Goal: Task Accomplishment & Management: Complete application form

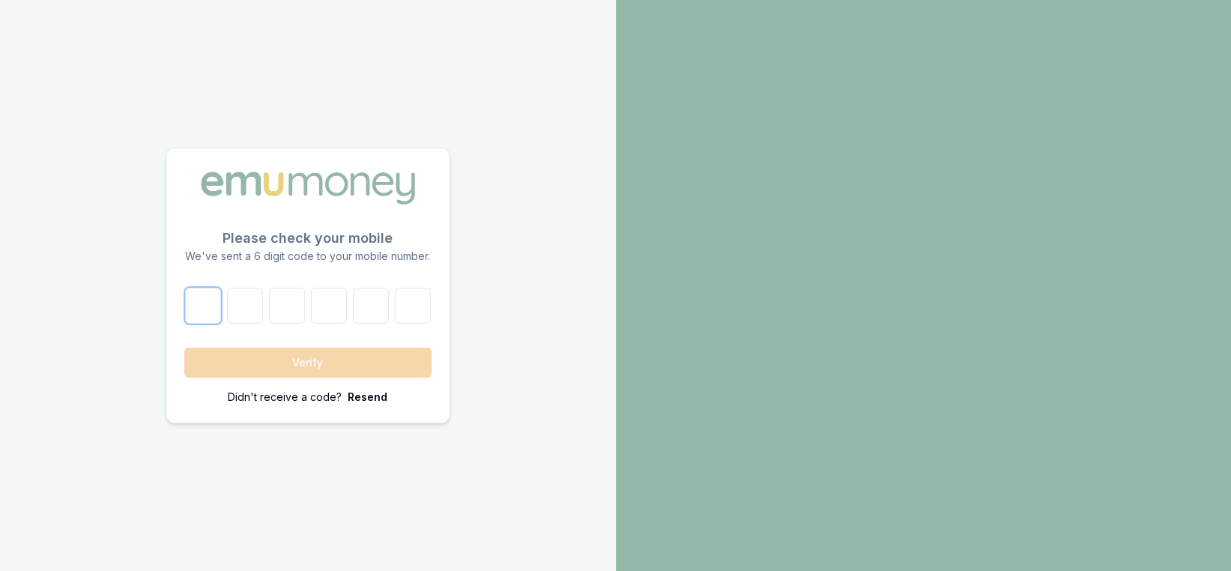
click at [213, 309] on input "number" at bounding box center [203, 306] width 36 height 36
type input "9"
type input "0"
type input "3"
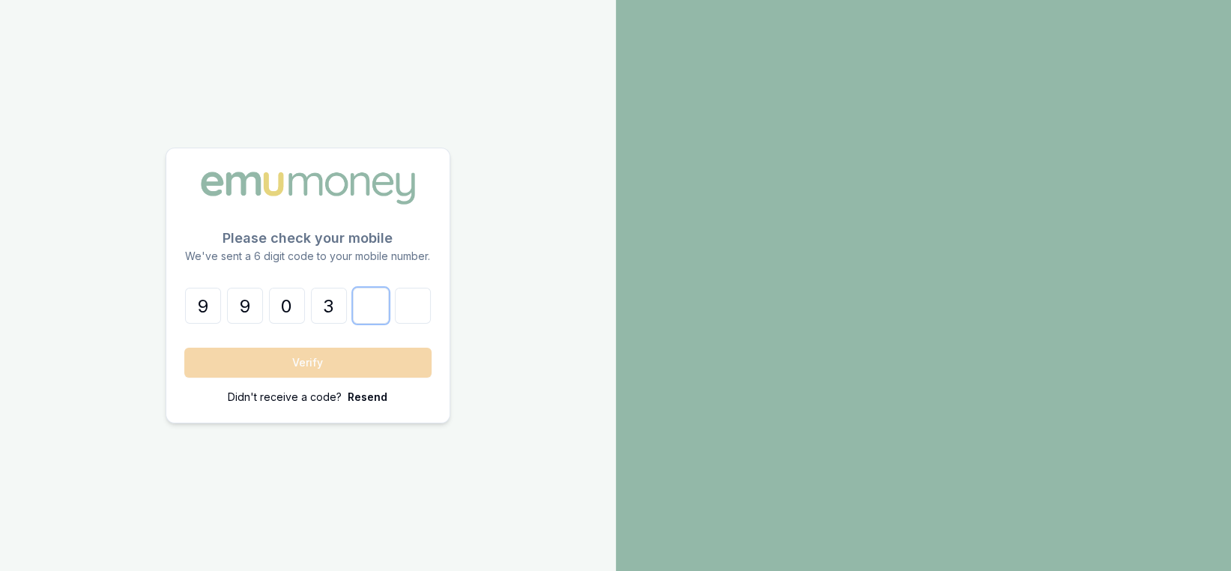
type input "2"
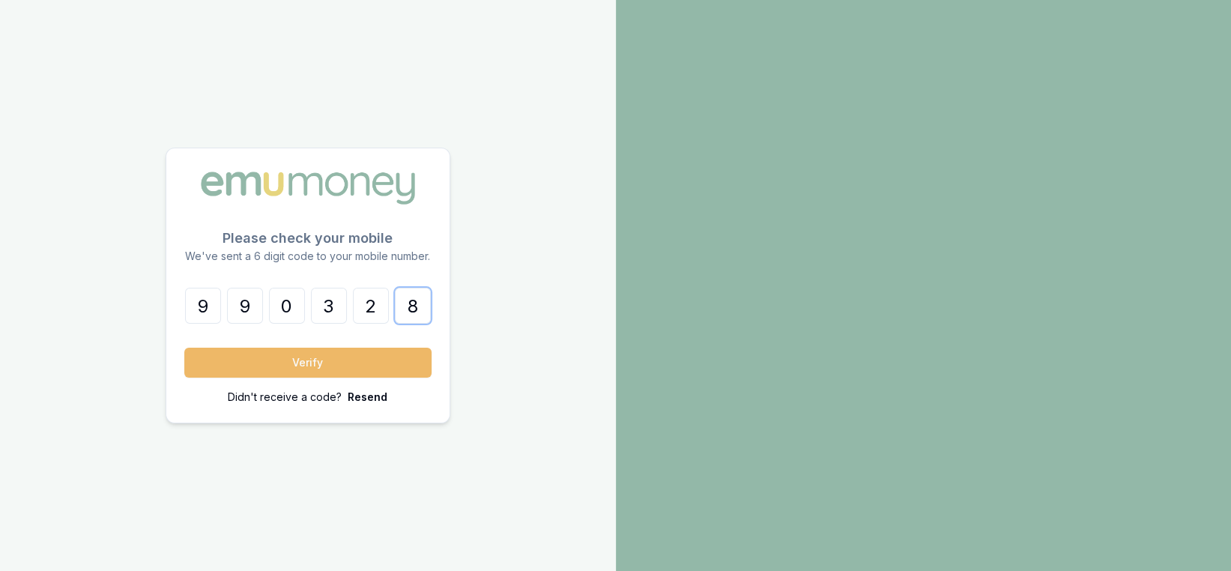
type input "8"
click at [273, 361] on button "Verify" at bounding box center [307, 363] width 247 height 30
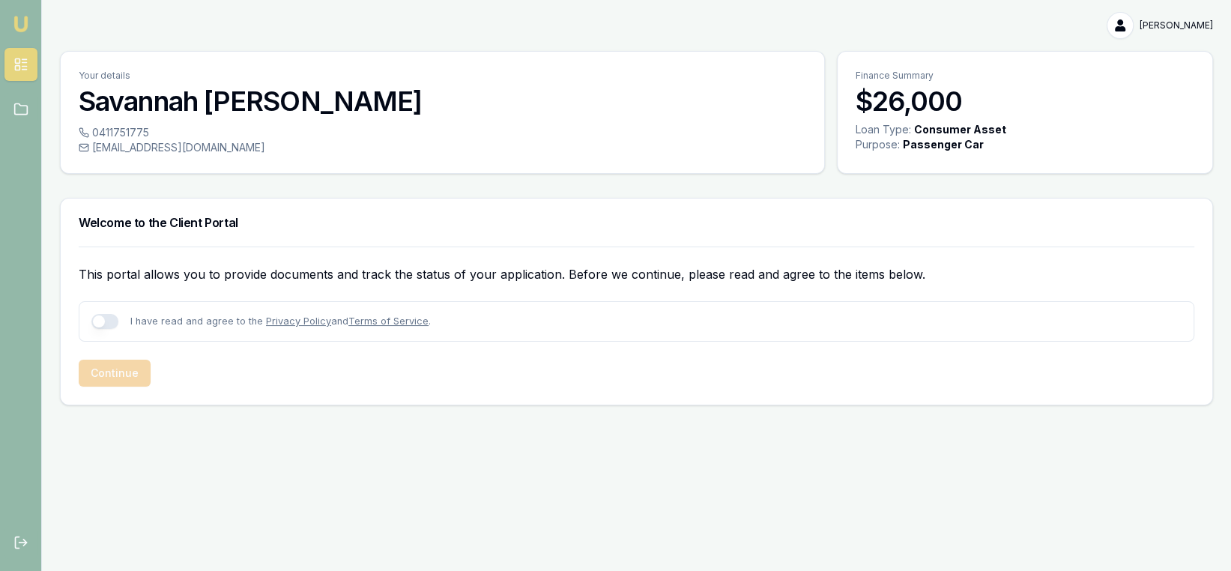
click at [117, 324] on button "button" at bounding box center [104, 321] width 27 height 15
checkbox input "true"
click at [121, 372] on button "Continue" at bounding box center [115, 373] width 72 height 27
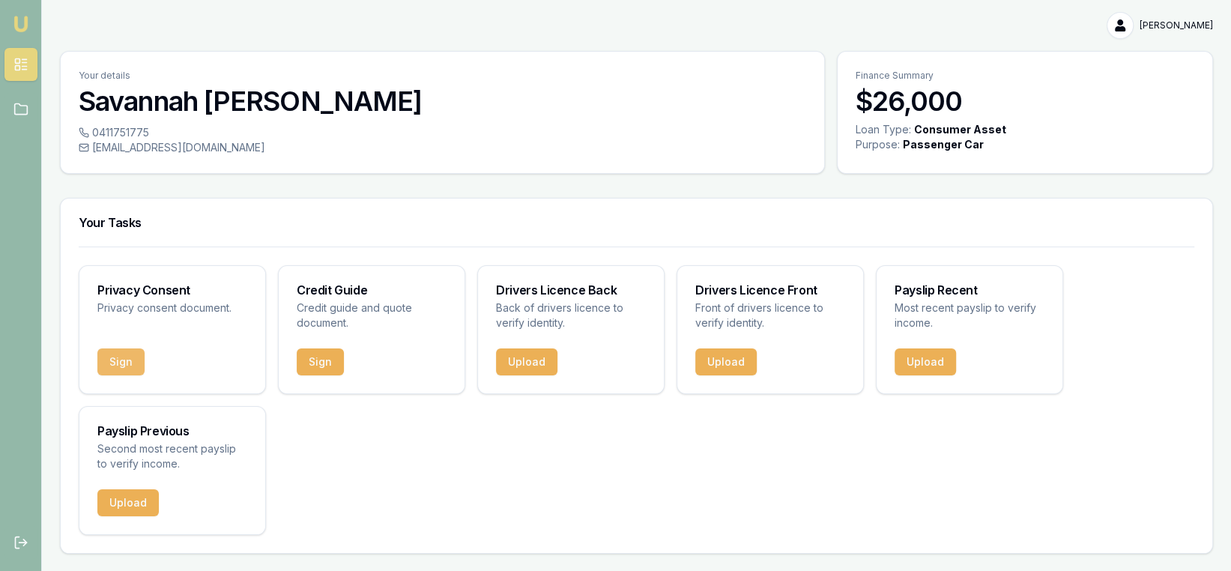
click at [123, 360] on button "Sign" at bounding box center [120, 361] width 47 height 27
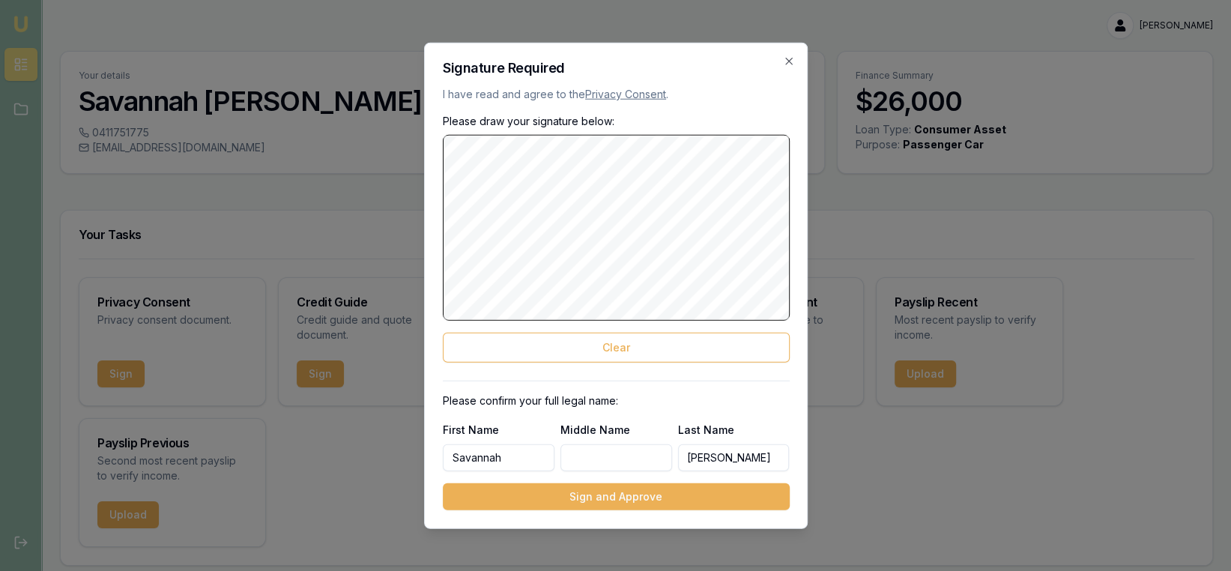
click at [647, 352] on button "Clear" at bounding box center [616, 347] width 347 height 30
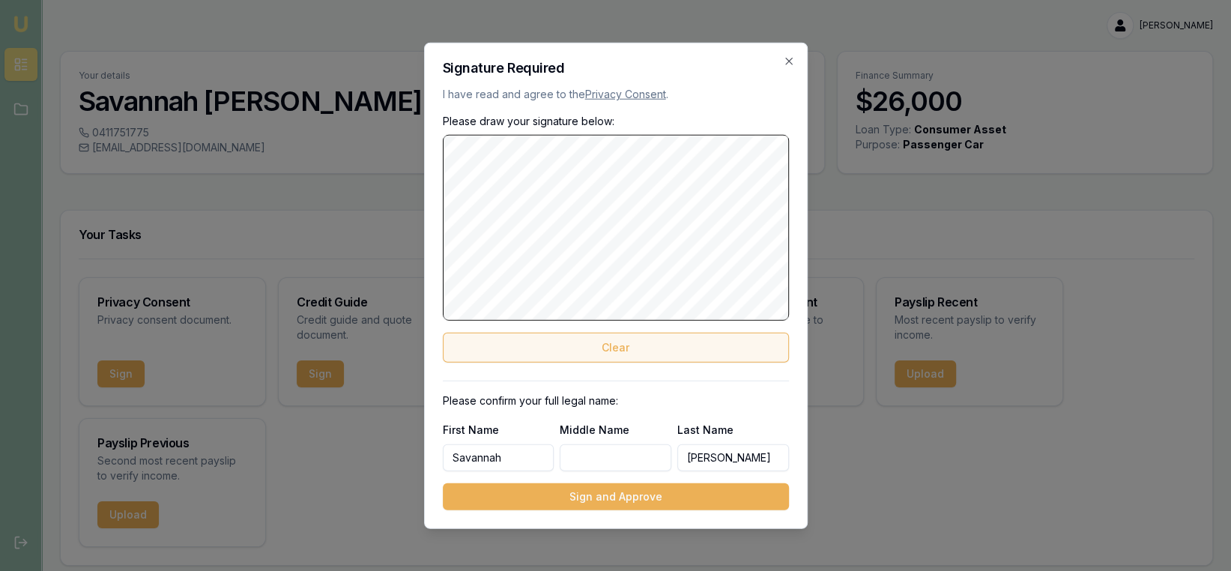
click at [643, 353] on button "Clear" at bounding box center [616, 347] width 347 height 30
click at [593, 351] on button "Clear" at bounding box center [616, 347] width 347 height 30
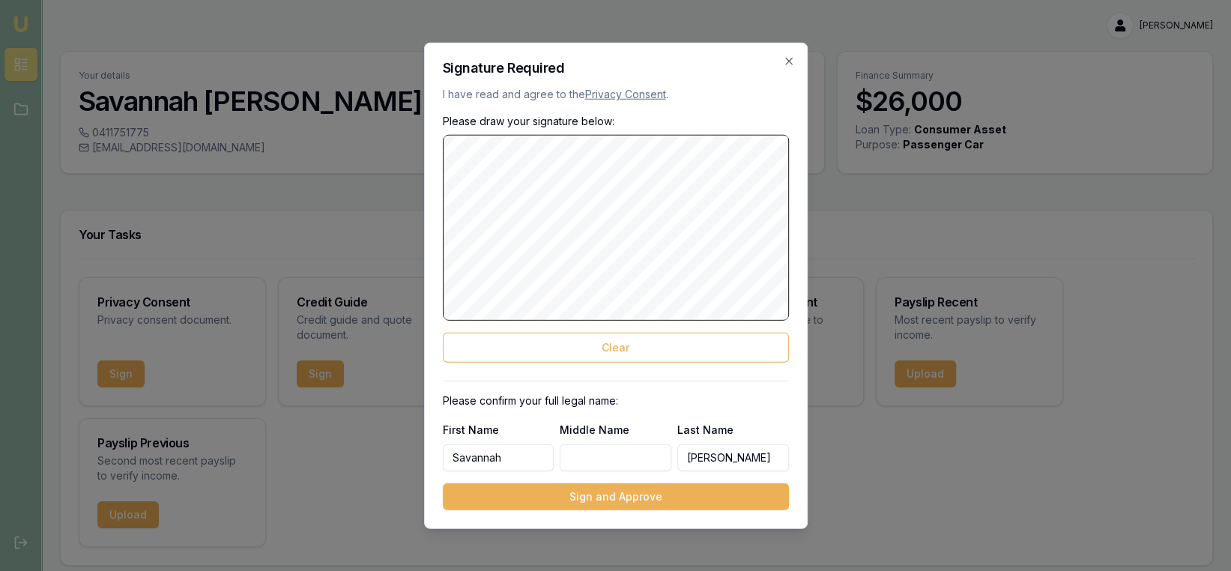
click at [608, 458] on input "Middle Name" at bounding box center [616, 456] width 112 height 27
type input "[PERSON_NAME]"
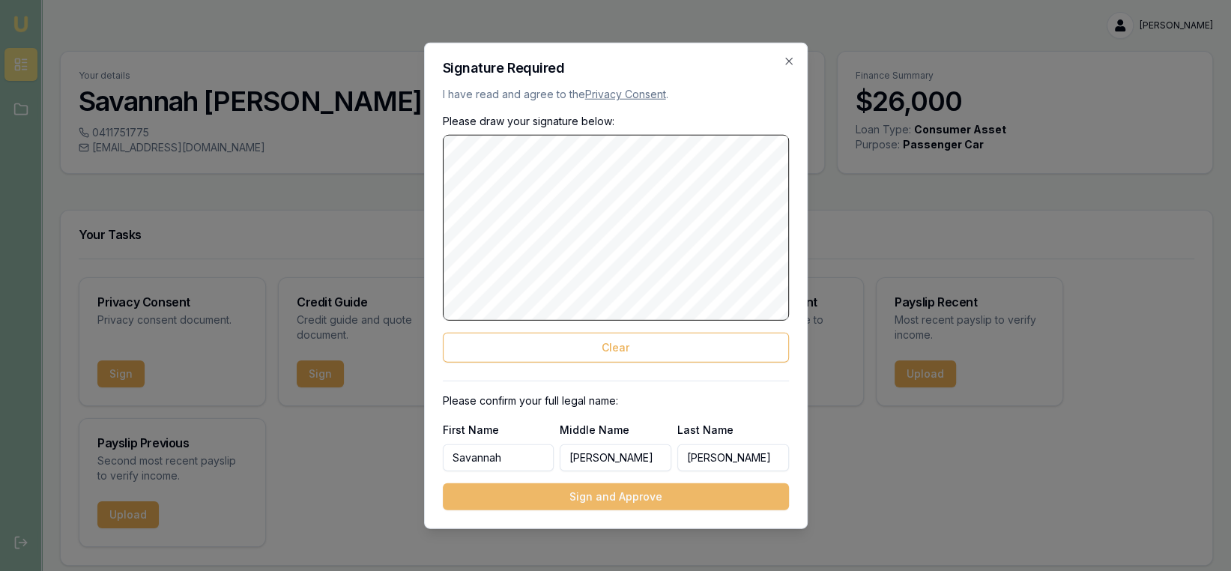
click at [649, 494] on button "Sign and Approve" at bounding box center [616, 495] width 347 height 27
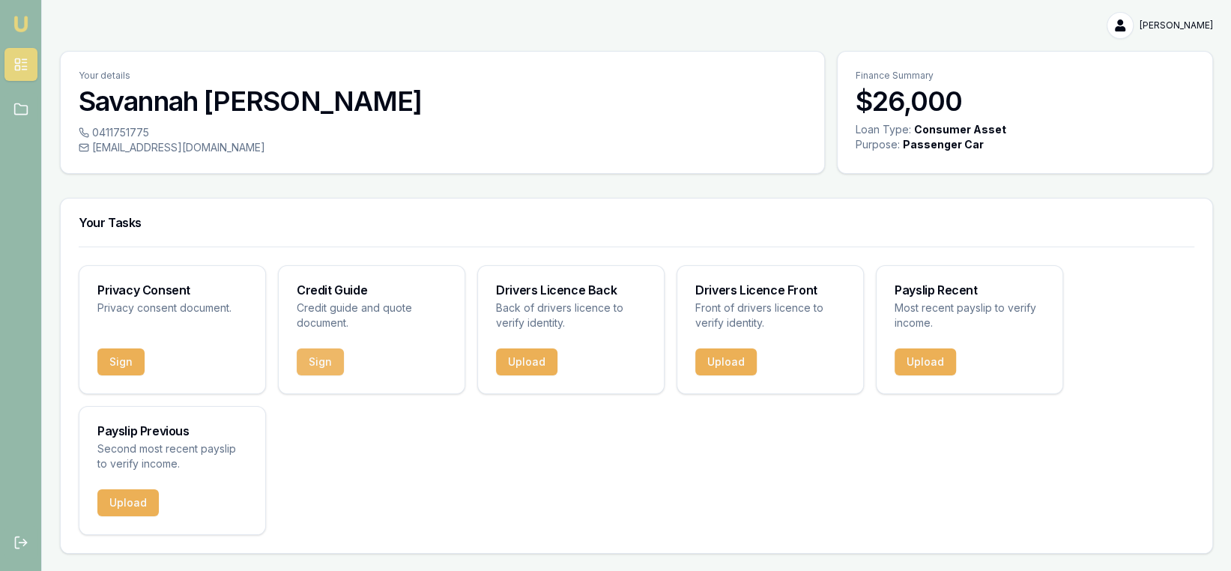
click at [322, 369] on button "Sign" at bounding box center [320, 361] width 47 height 27
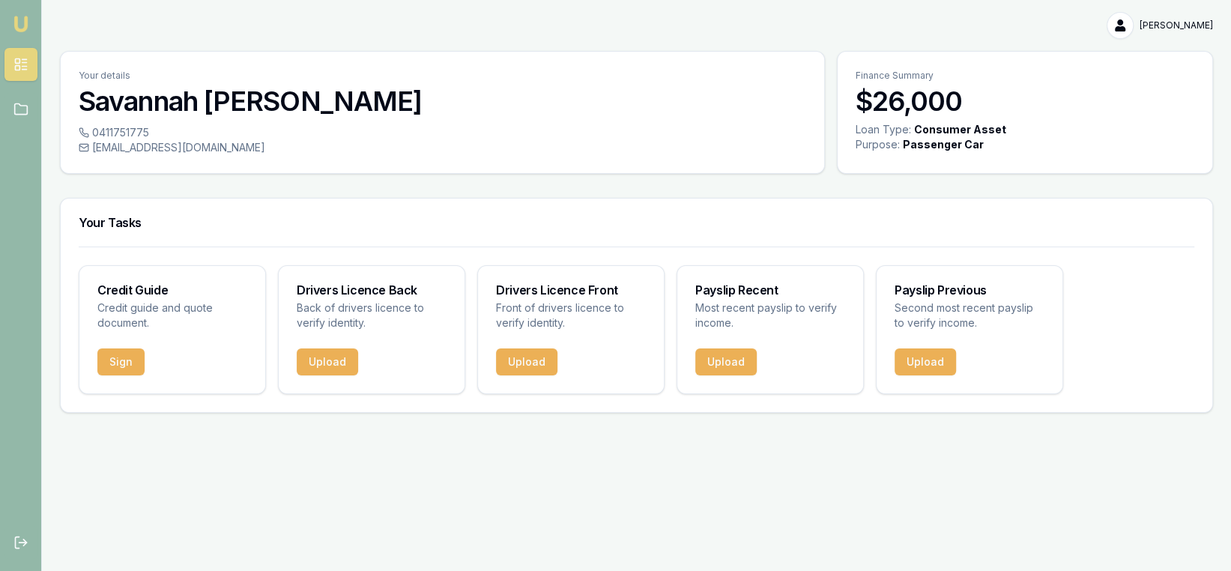
click at [124, 366] on button "Sign" at bounding box center [120, 361] width 47 height 27
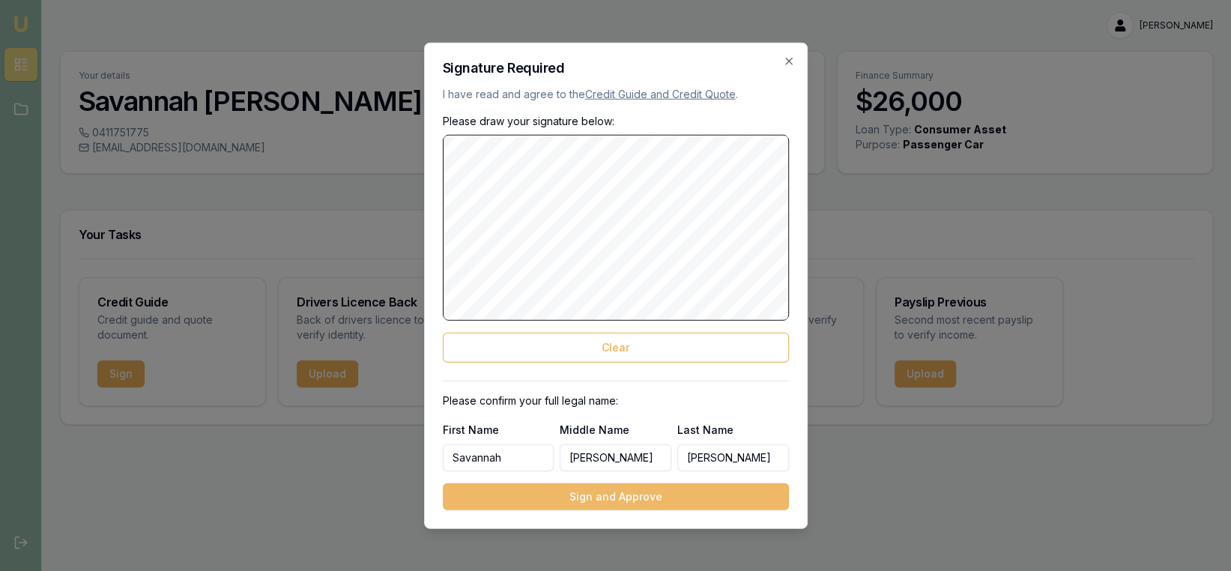
click at [563, 506] on button "Sign and Approve" at bounding box center [616, 495] width 347 height 27
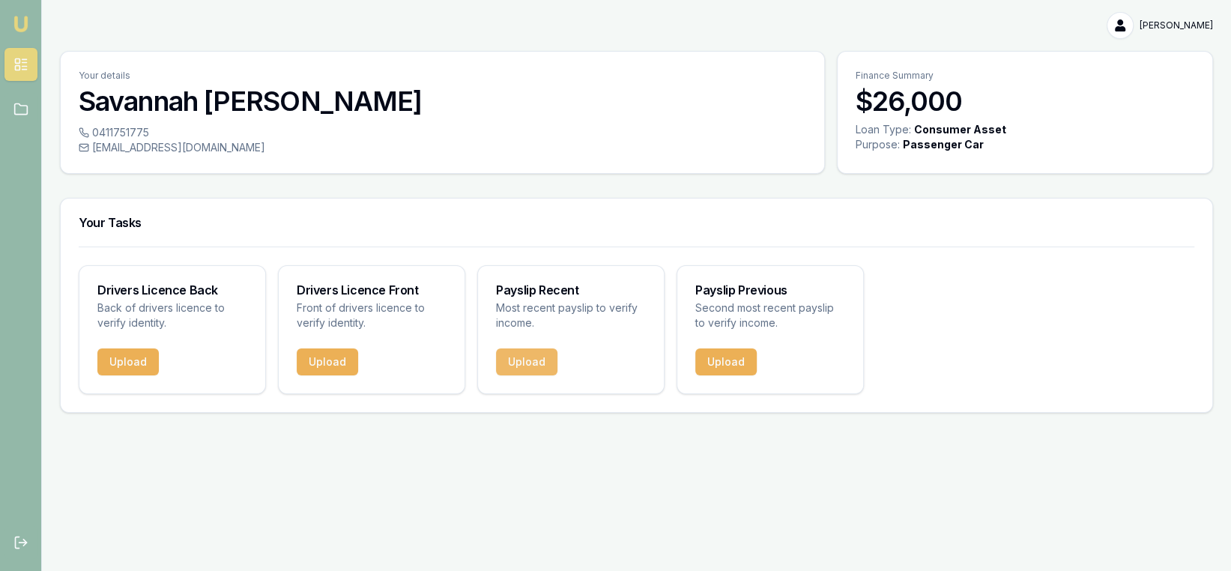
click at [527, 357] on button "Upload" at bounding box center [526, 361] width 61 height 27
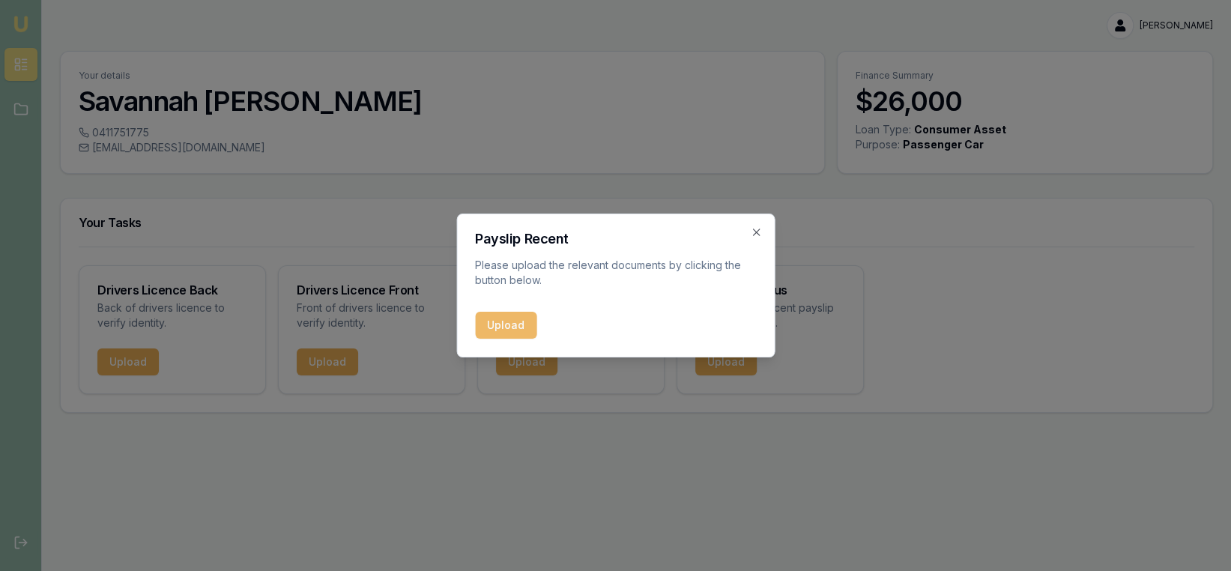
click at [514, 321] on button "Upload" at bounding box center [505, 325] width 61 height 27
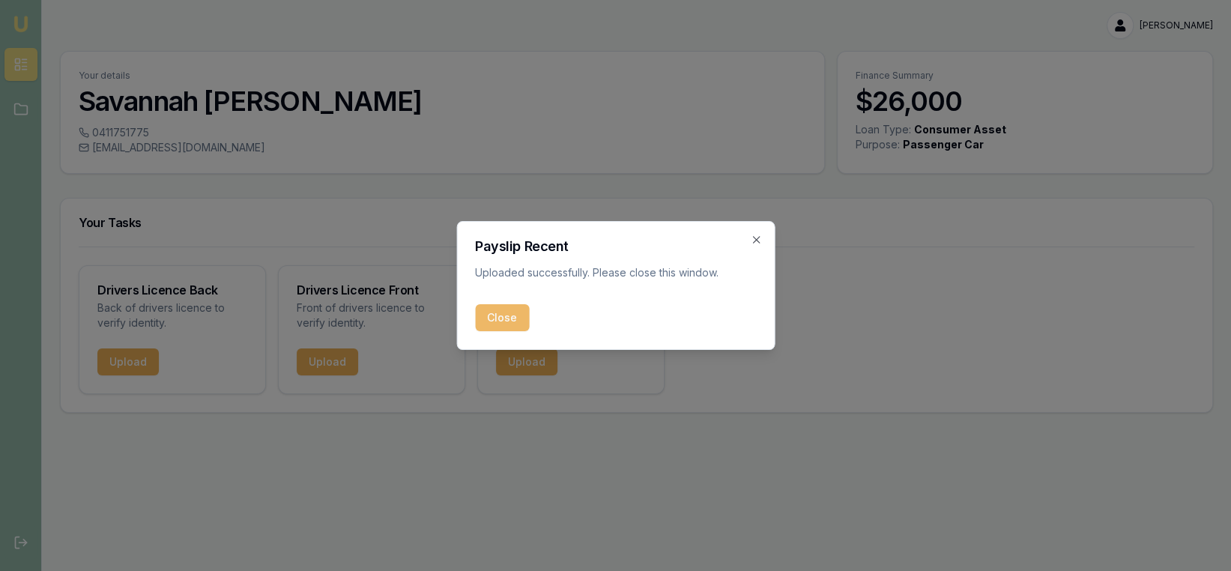
click at [504, 324] on button "Close" at bounding box center [502, 317] width 54 height 27
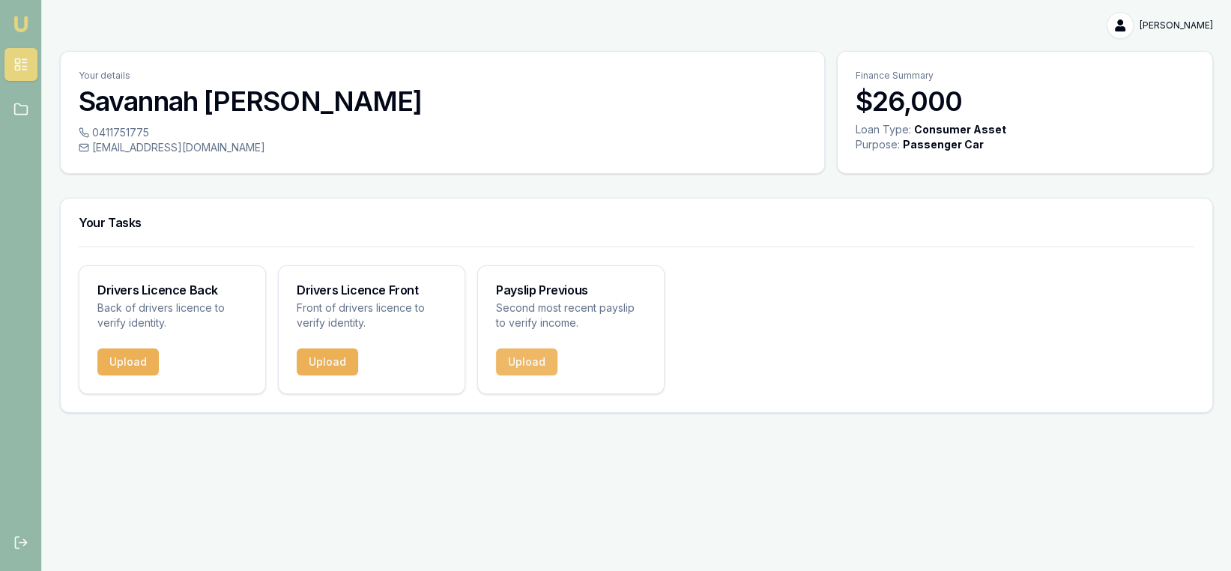
click at [520, 357] on button "Upload" at bounding box center [526, 361] width 61 height 27
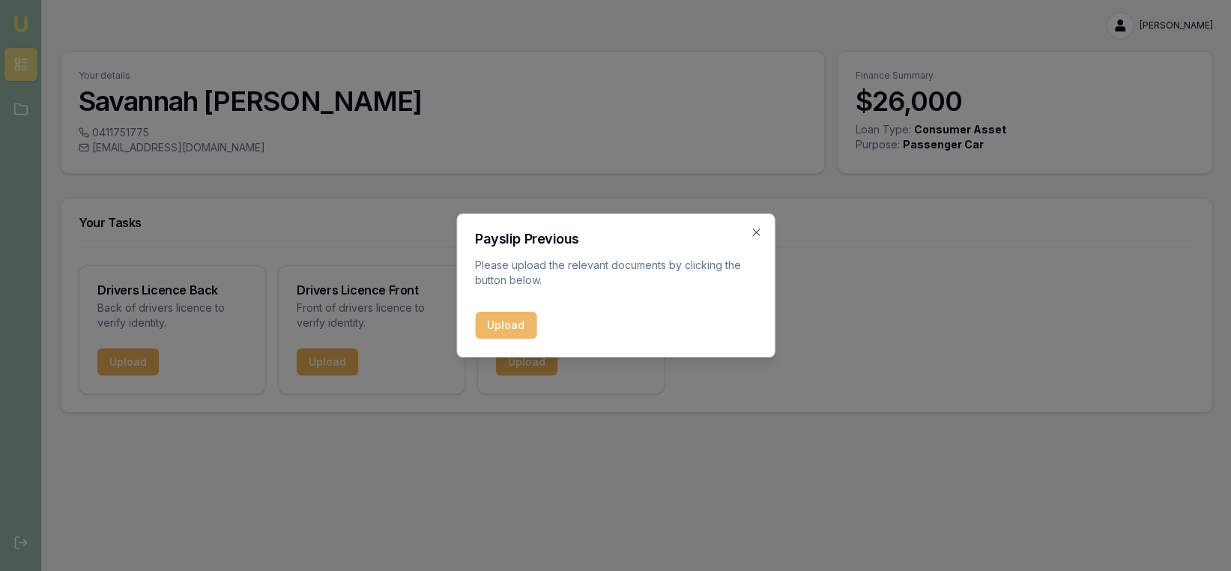
click at [490, 320] on button "Upload" at bounding box center [505, 325] width 61 height 27
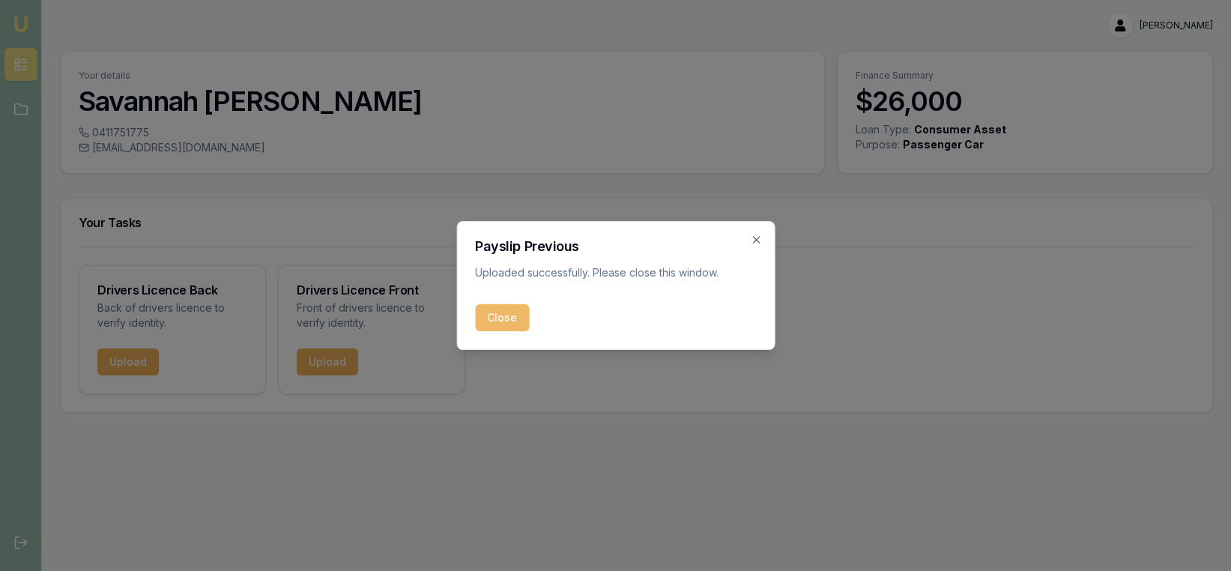
click at [497, 315] on button "Close" at bounding box center [502, 317] width 54 height 27
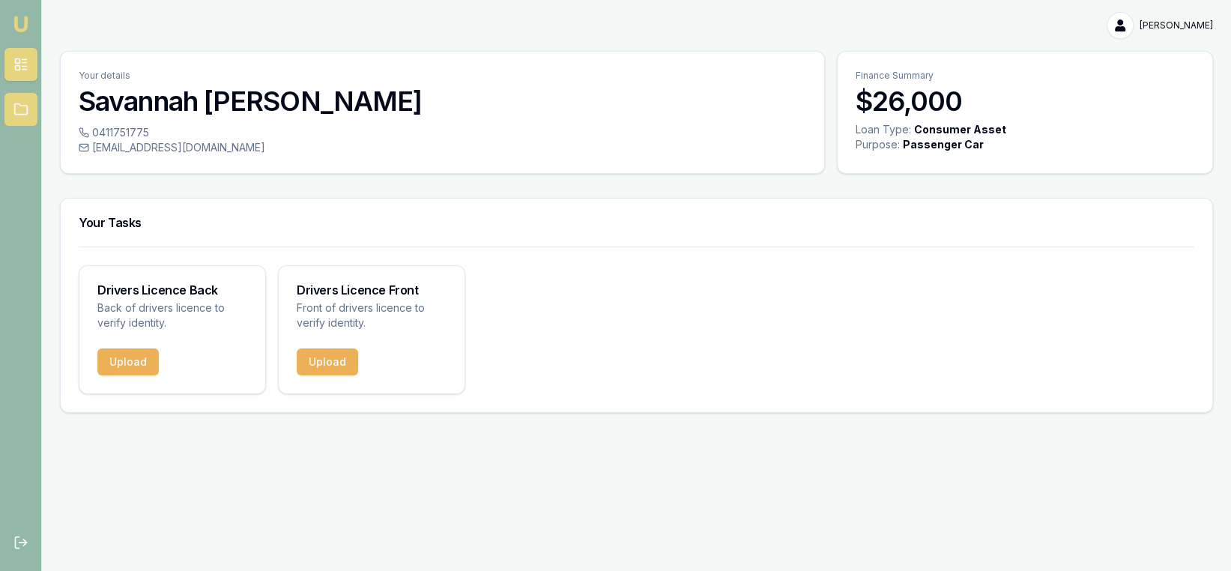
click at [11, 104] on link at bounding box center [20, 109] width 33 height 33
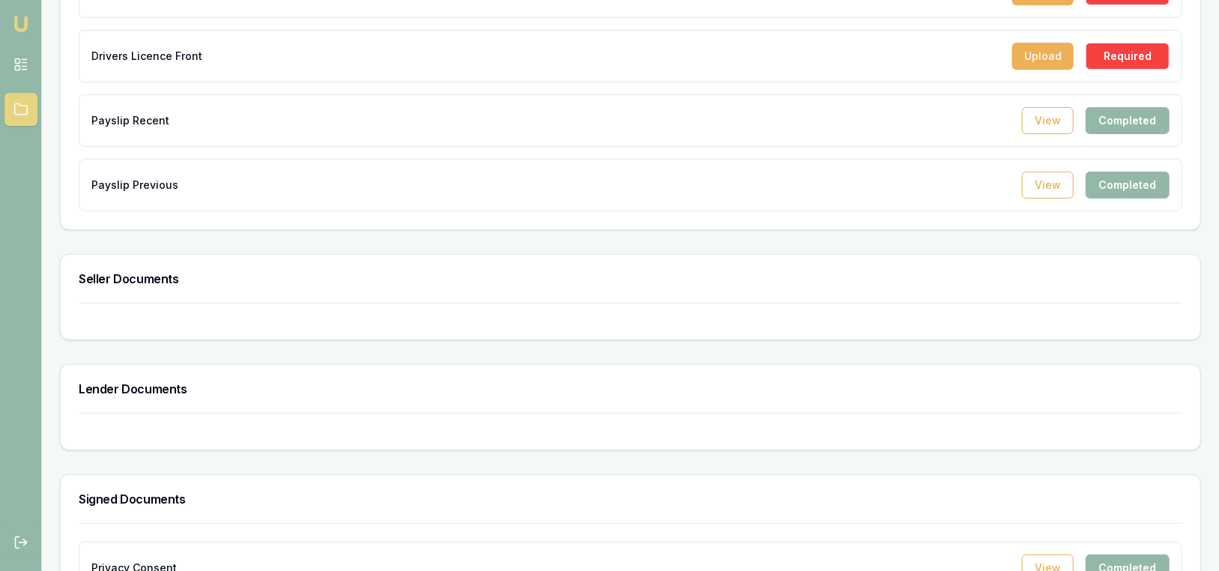
scroll to position [414, 0]
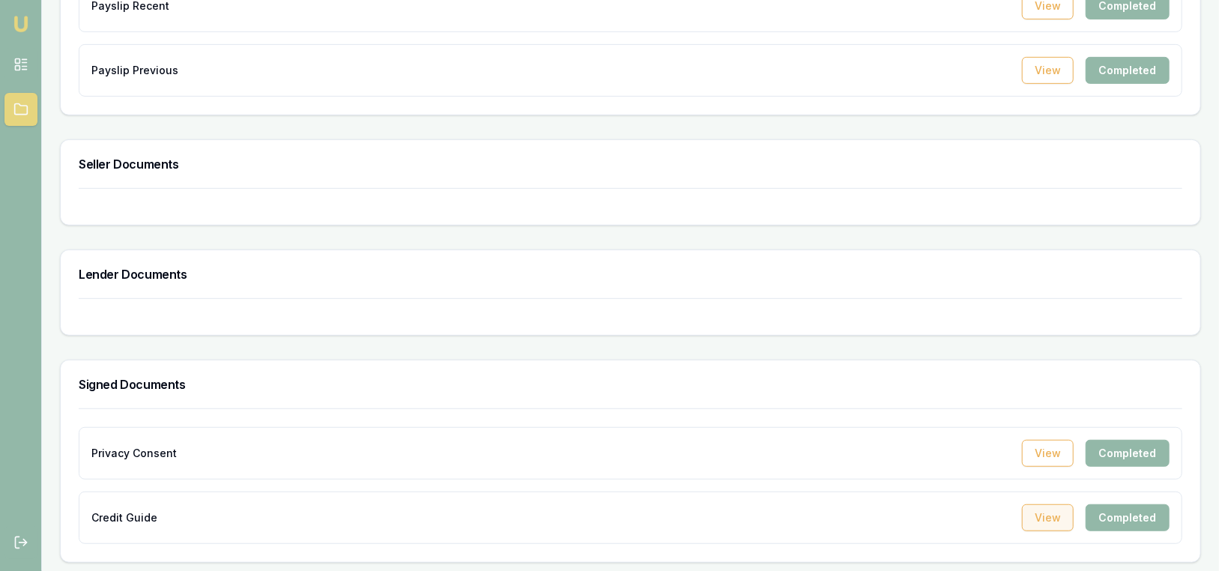
click at [1046, 518] on button "View" at bounding box center [1048, 517] width 52 height 27
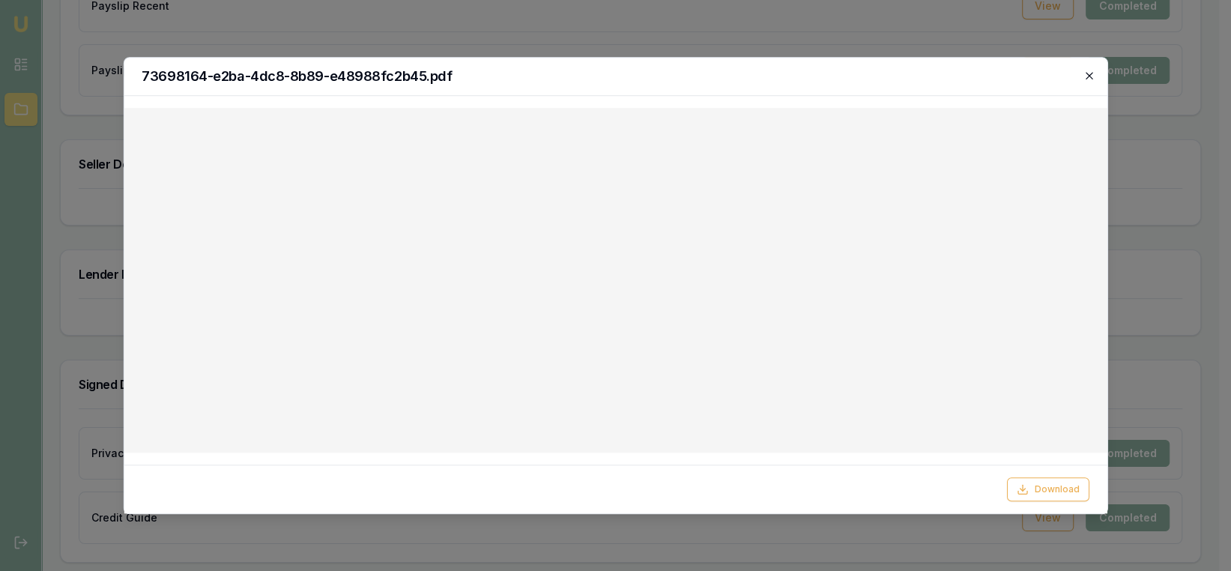
click at [1085, 72] on icon "button" at bounding box center [1088, 75] width 7 height 7
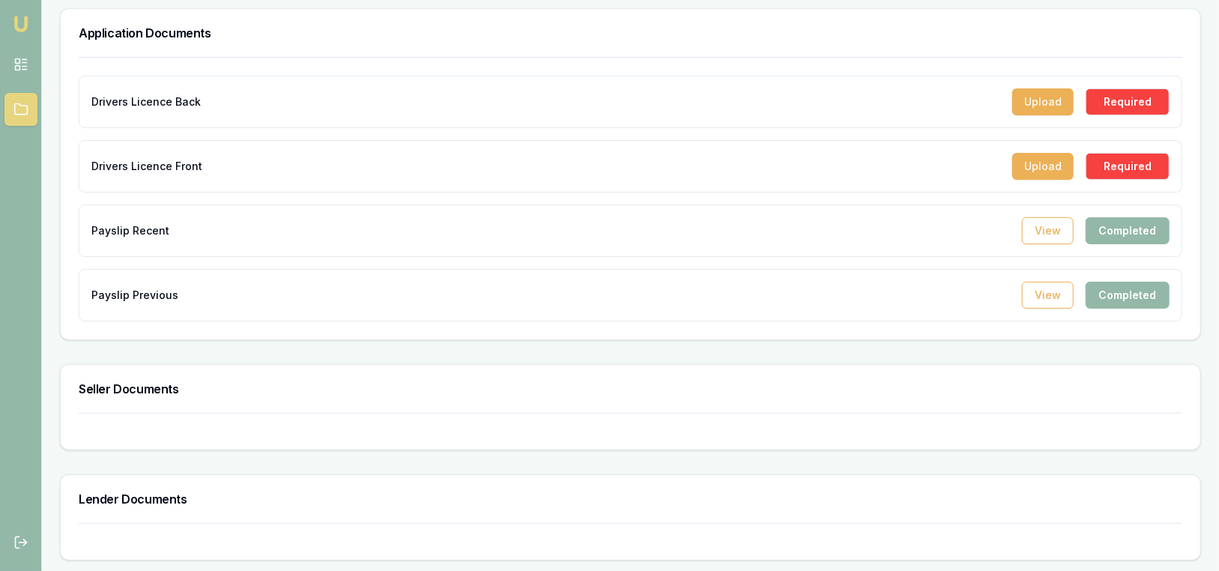
scroll to position [40, 0]
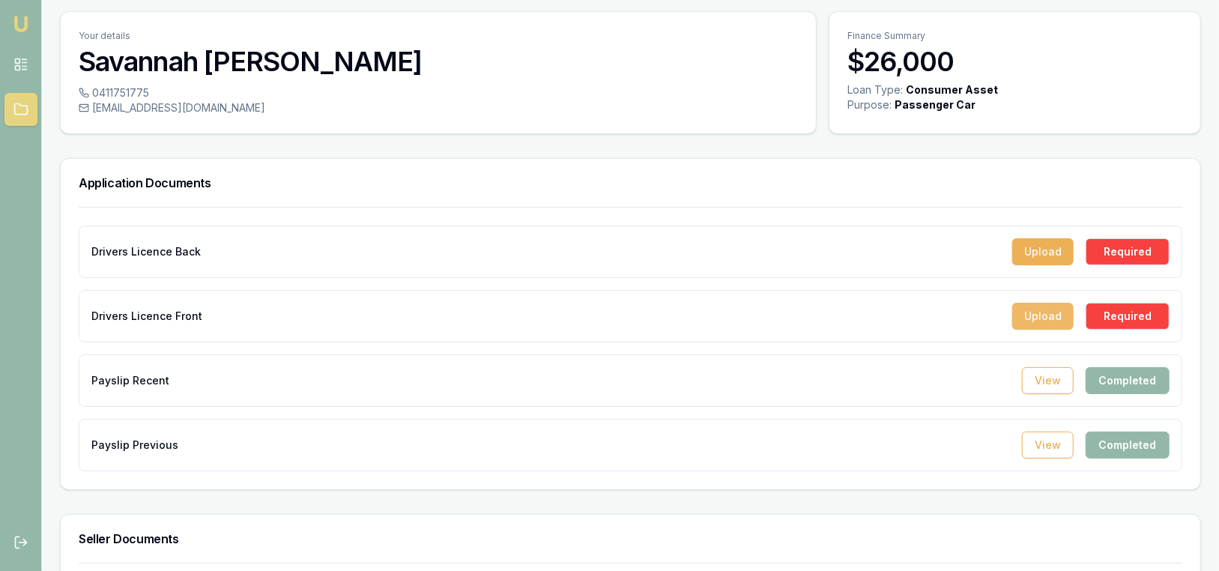
click at [1052, 308] on button "Upload" at bounding box center [1042, 316] width 61 height 27
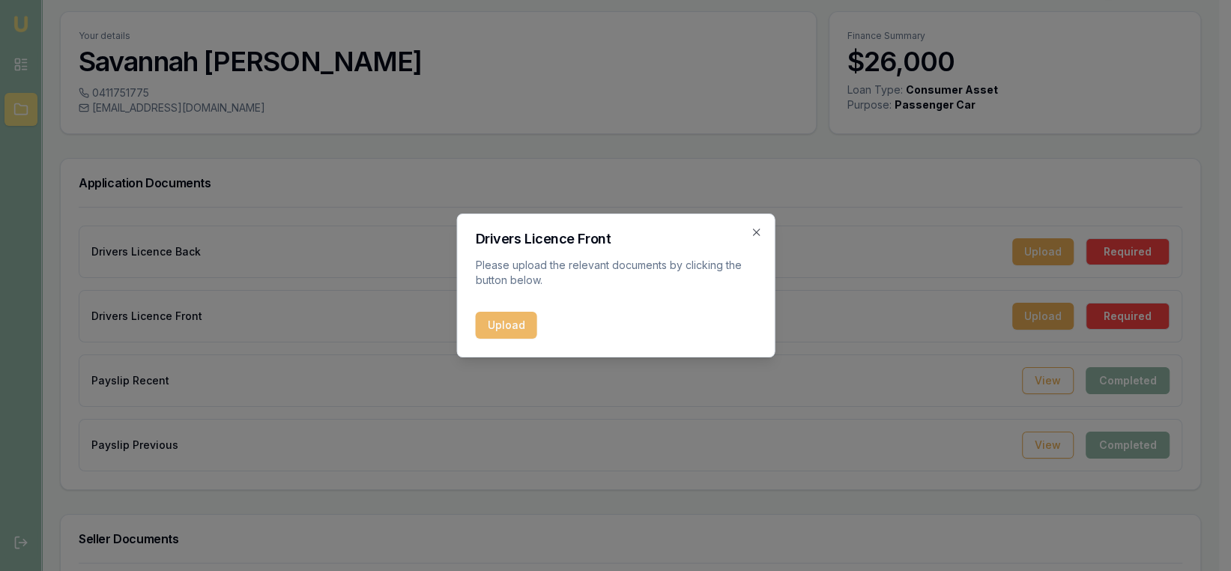
click at [503, 309] on div "Drivers Licence Front Please upload the relevant documents by clicking the butt…" at bounding box center [615, 285] width 318 height 144
click at [502, 319] on button "Upload" at bounding box center [505, 325] width 61 height 27
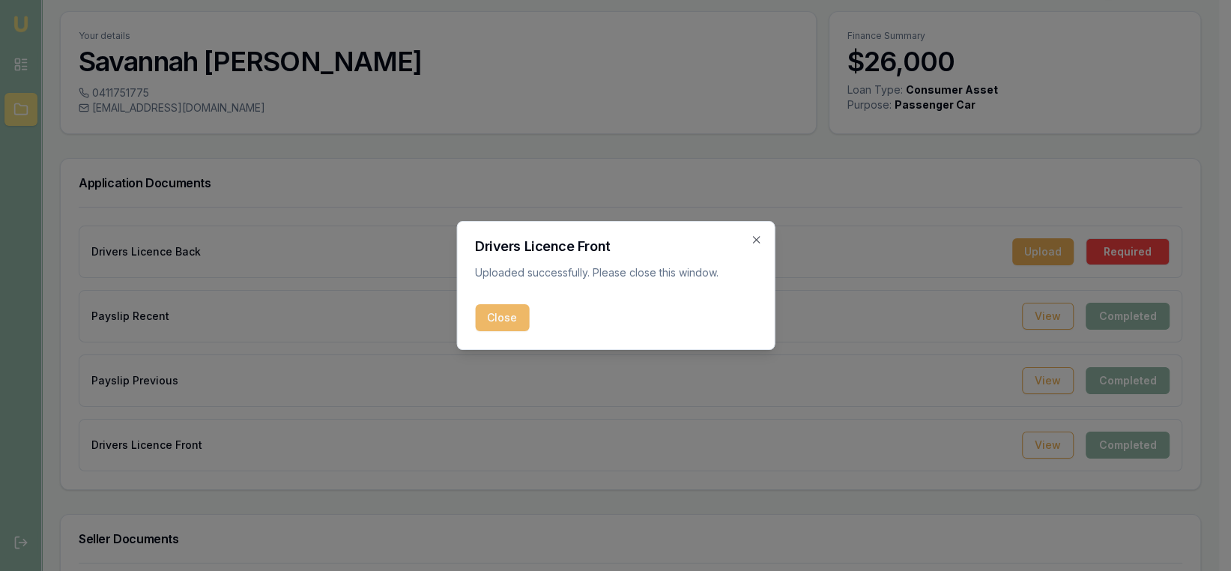
click at [506, 320] on button "Close" at bounding box center [502, 317] width 54 height 27
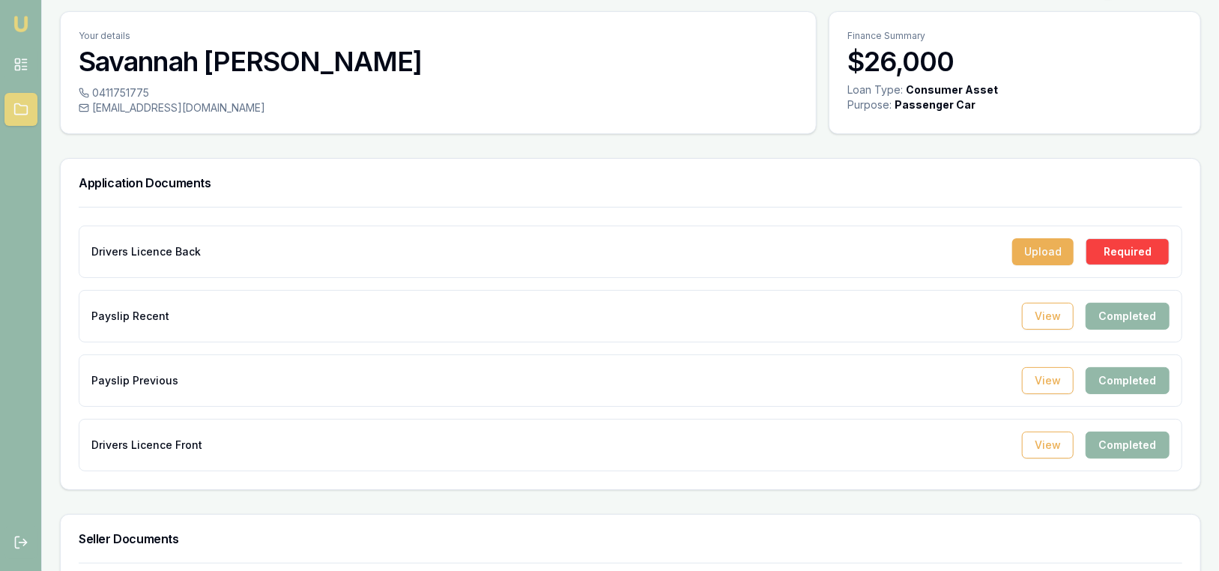
scroll to position [0, 0]
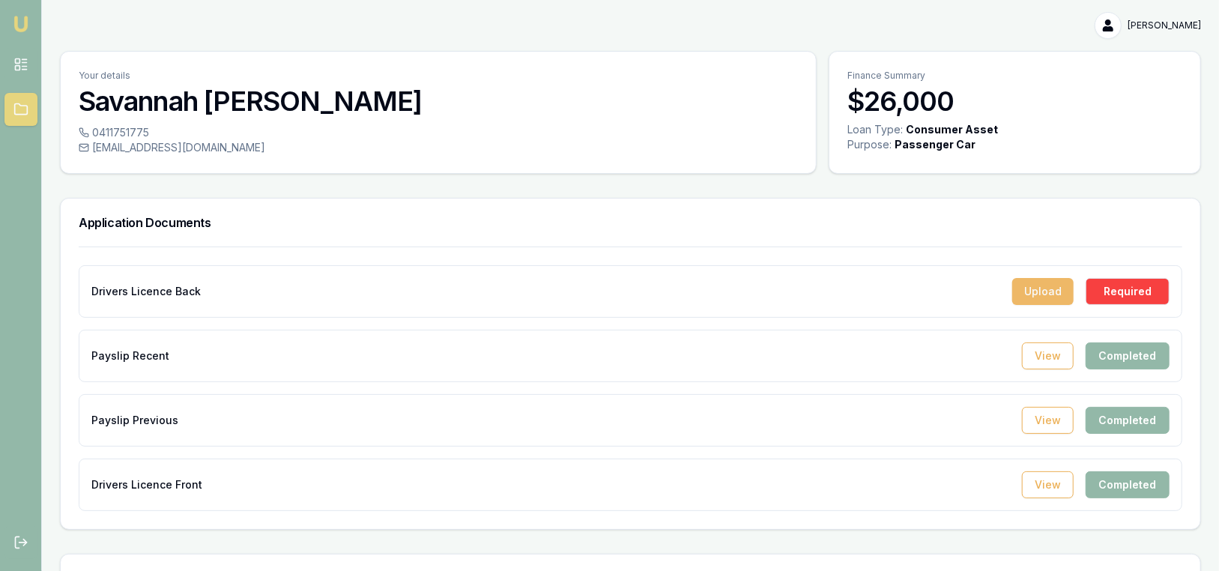
click at [1043, 287] on button "Upload" at bounding box center [1042, 291] width 61 height 27
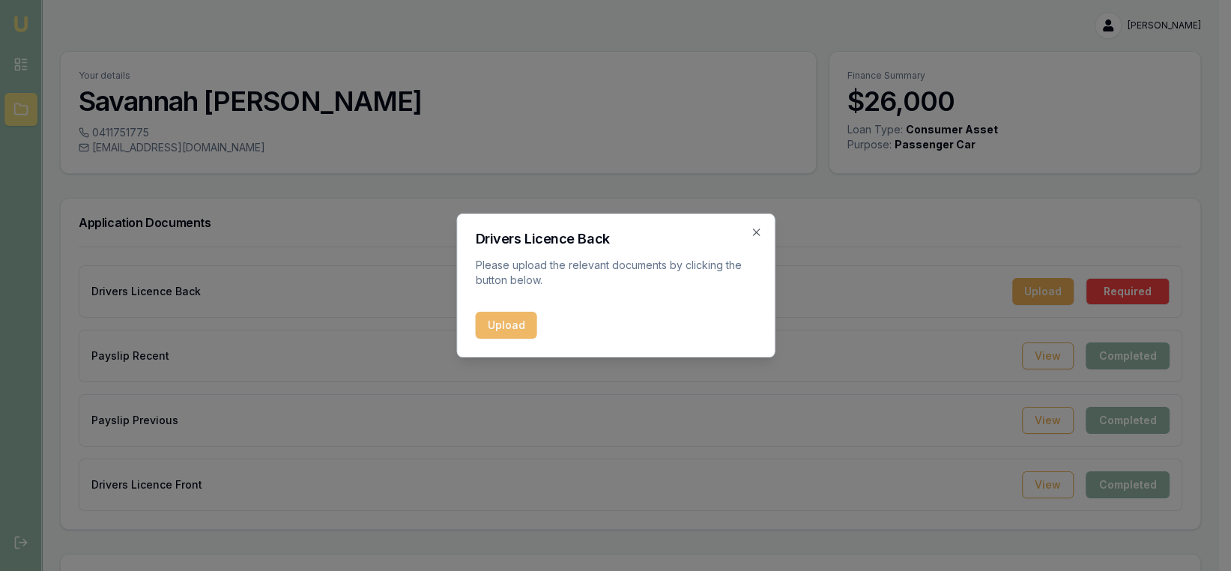
click at [521, 322] on button "Upload" at bounding box center [505, 325] width 61 height 27
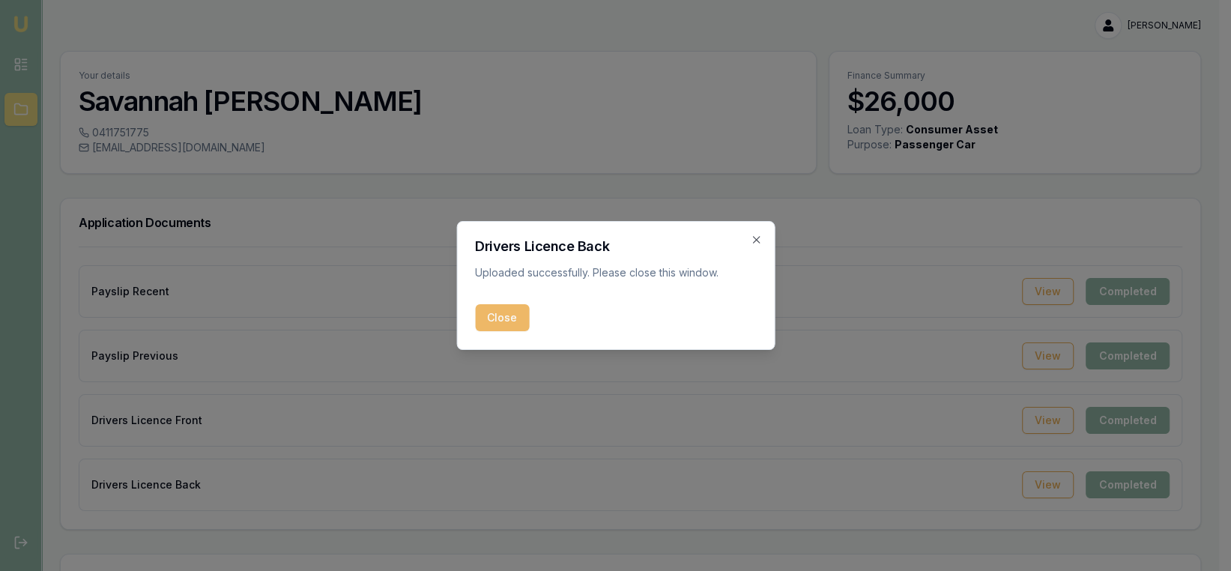
click at [509, 320] on button "Close" at bounding box center [502, 317] width 54 height 27
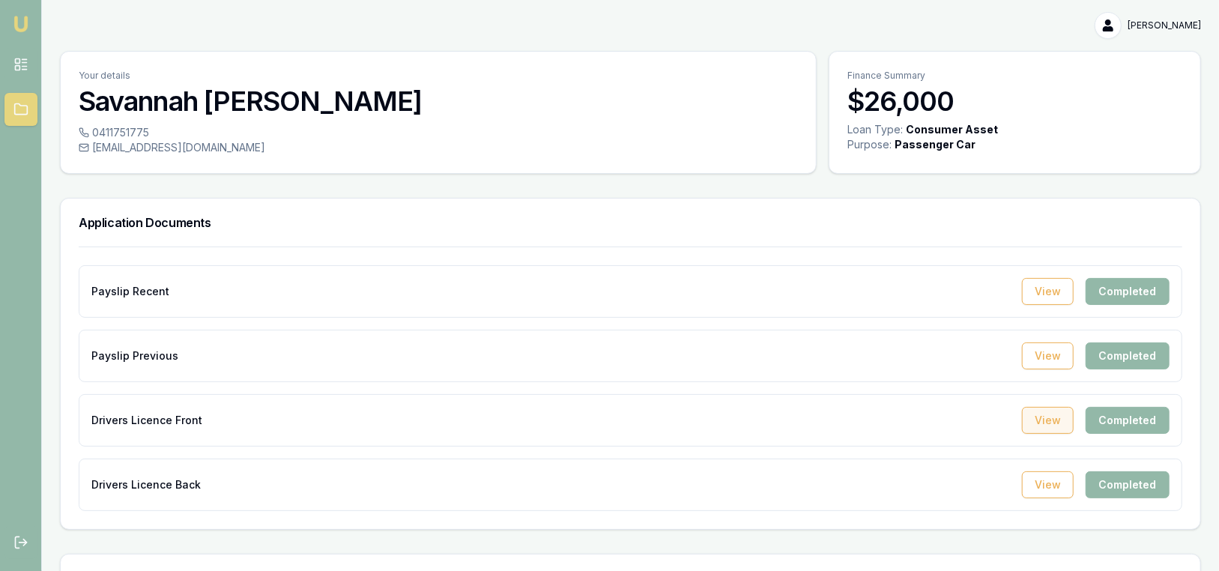
click at [1045, 425] on button "View" at bounding box center [1048, 420] width 52 height 27
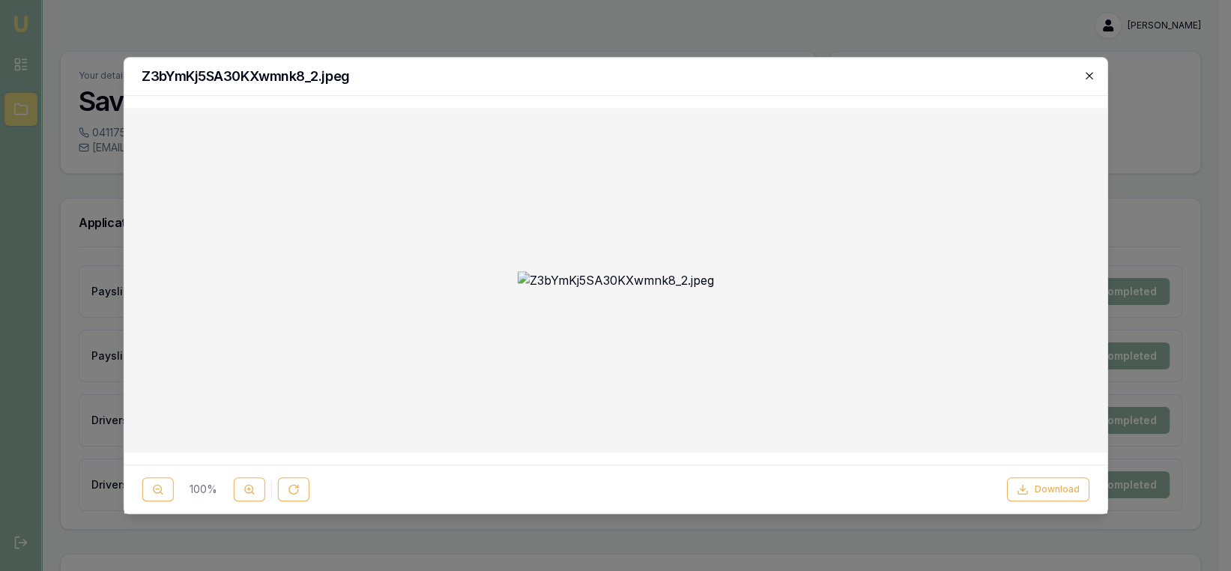
click at [1088, 76] on icon "button" at bounding box center [1089, 76] width 12 height 12
